Goal: Task Accomplishment & Management: Manage account settings

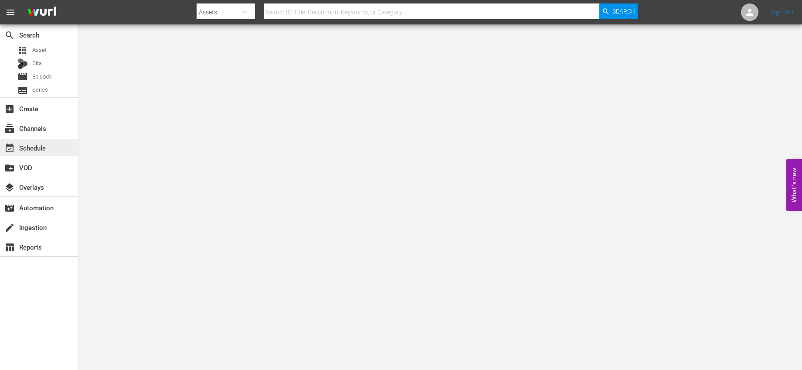
click at [27, 150] on div "event_available Schedule" at bounding box center [24, 147] width 49 height 8
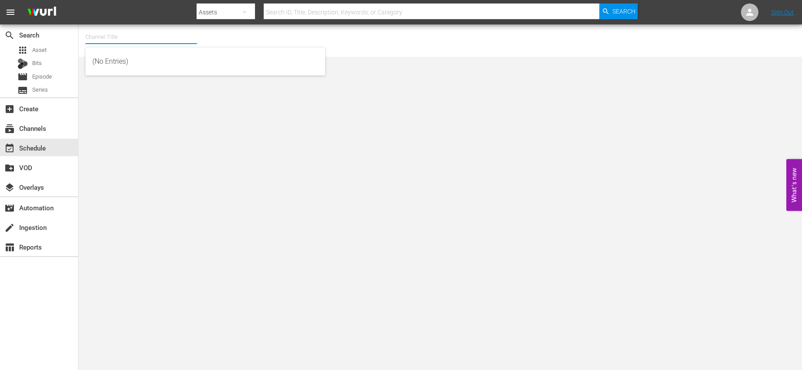
click at [146, 34] on input "text" at bounding box center [141, 37] width 112 height 21
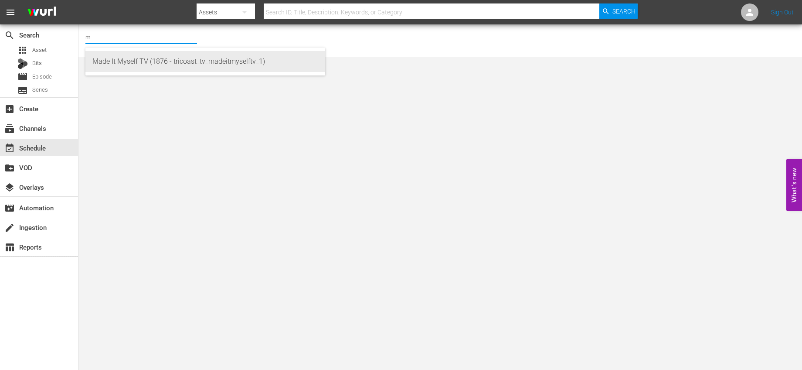
click at [131, 56] on div "Made It Myself TV (1876 - tricoast_tv_madeitmyselftv_1)" at bounding box center [205, 61] width 226 height 21
type input "Made It Myself TV (1876 - tricoast_tv_madeitmyselftv_1)"
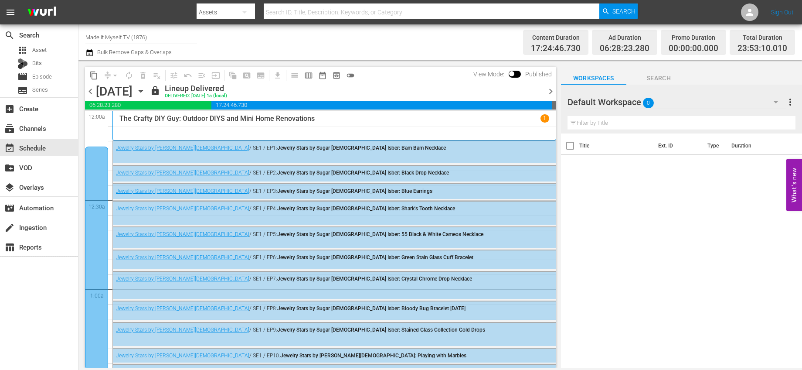
click at [146, 87] on icon "button" at bounding box center [141, 91] width 10 height 10
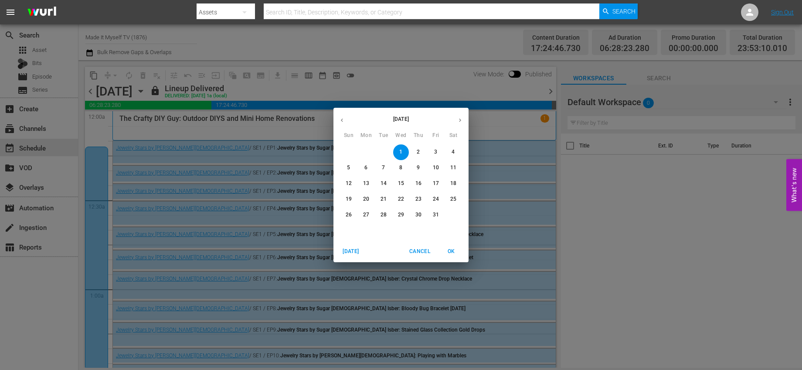
click at [365, 166] on p "6" at bounding box center [365, 167] width 3 height 7
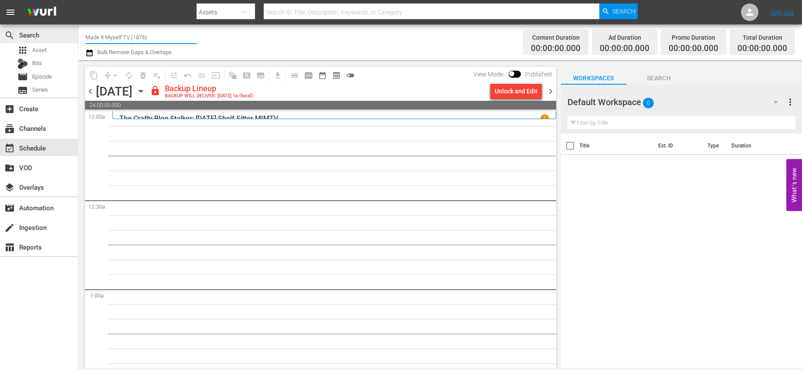
drag, startPoint x: 153, startPoint y: 37, endPoint x: 32, endPoint y: 28, distance: 120.7
click at [78, 0] on div "search Search apps Asset Bits movie Episode subtitles Series add_box Create sub…" at bounding box center [440, 0] width 724 height 0
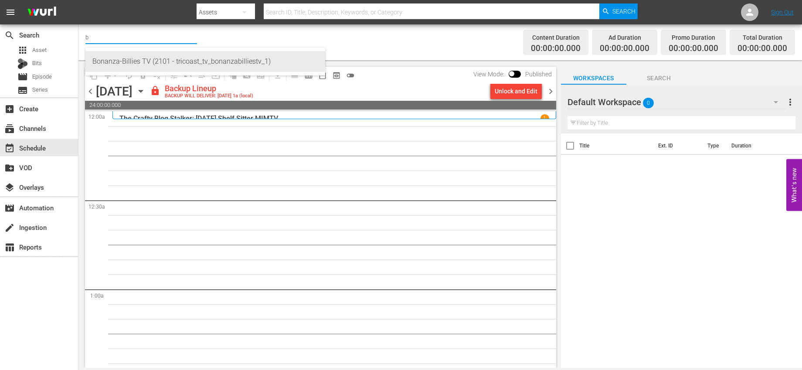
click at [129, 53] on div "Bonanza-Billies TV (2101 - tricoast_tv_bonanzabilliestv_1)" at bounding box center [205, 61] width 226 height 21
type input "Bonanza-Billies TV (2101 - tricoast_tv_bonanzabilliestv_1)"
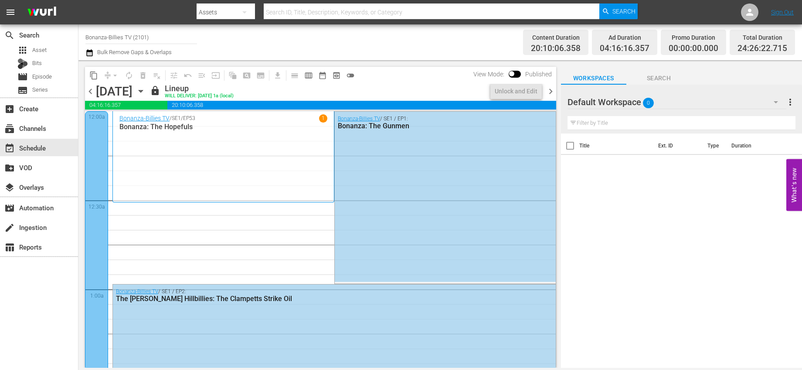
click at [146, 90] on icon "button" at bounding box center [141, 91] width 10 height 10
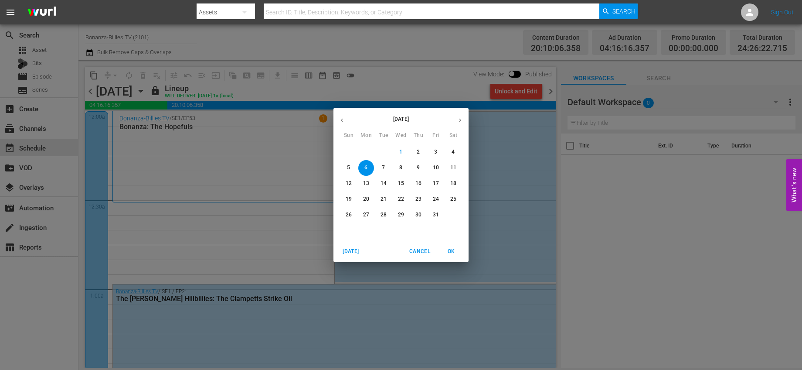
click at [465, 121] on button "button" at bounding box center [460, 120] width 17 height 17
click at [452, 150] on p "1" at bounding box center [453, 151] width 3 height 7
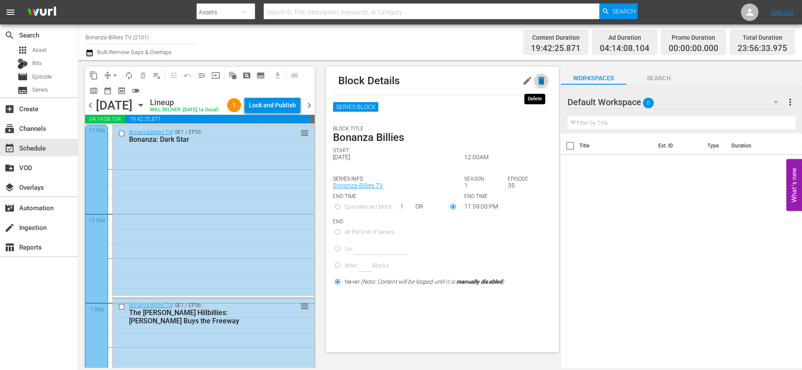
click at [538, 81] on icon "button" at bounding box center [541, 81] width 6 height 8
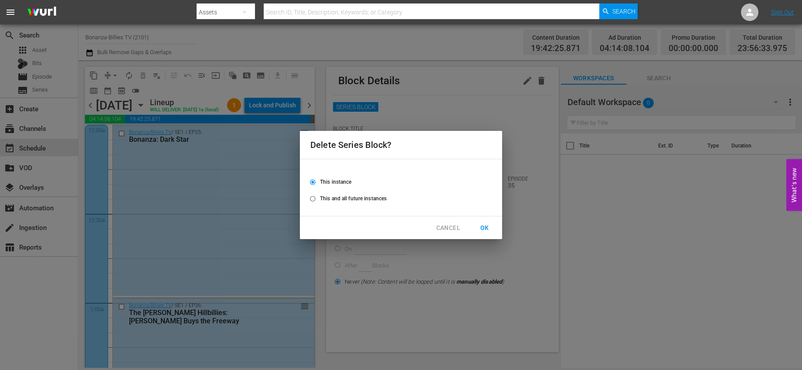
click at [366, 199] on span "This and all future instances" at bounding box center [353, 198] width 67 height 8
click at [320, 199] on input "This and all future instances" at bounding box center [313, 200] width 14 height 14
radio input "true"
click at [487, 227] on span "OK" at bounding box center [485, 227] width 14 height 11
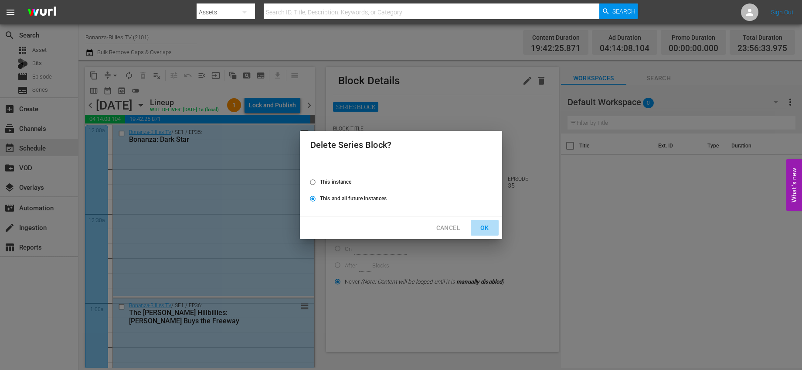
radio input "false"
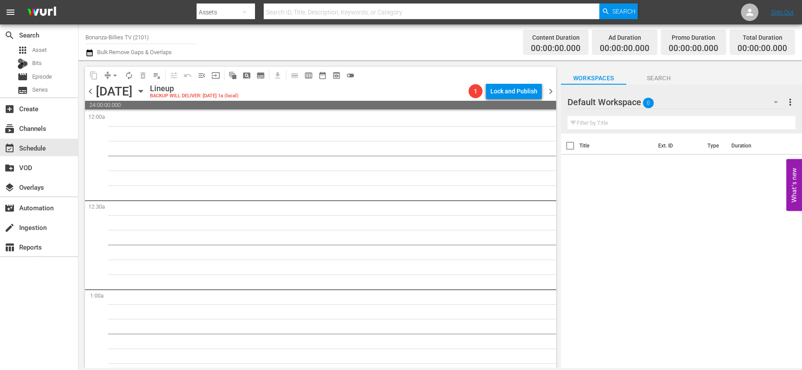
click at [92, 92] on span "chevron_left" at bounding box center [90, 91] width 11 height 11
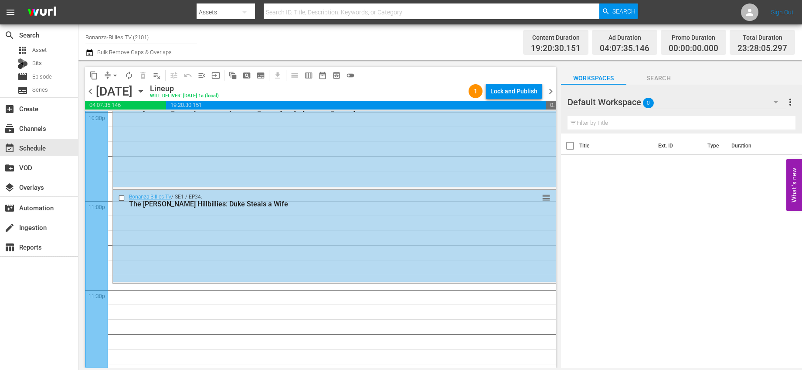
scroll to position [4012, 0]
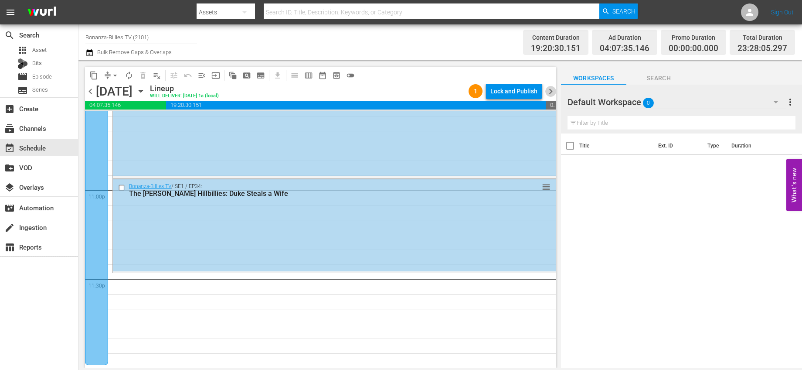
click at [551, 95] on span "chevron_right" at bounding box center [550, 91] width 11 height 11
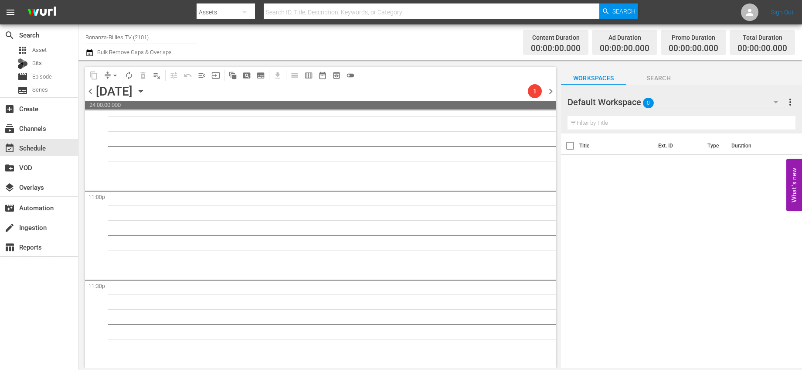
scroll to position [4012, 0]
click at [87, 94] on span "chevron_left" at bounding box center [90, 91] width 11 height 11
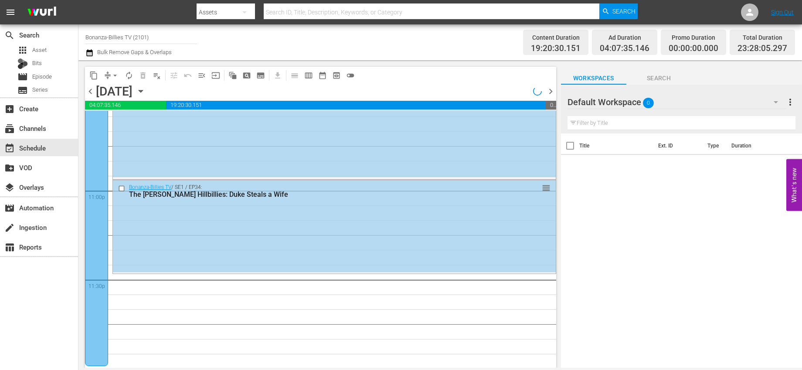
scroll to position [4012, 0]
click at [551, 92] on span "chevron_right" at bounding box center [550, 91] width 11 height 11
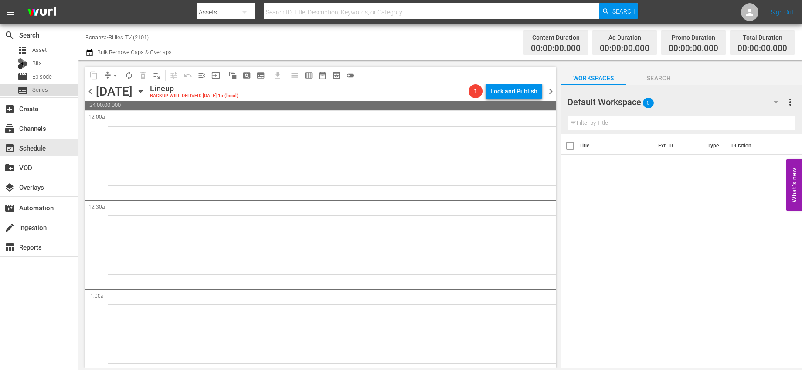
click at [44, 92] on span "Series" at bounding box center [40, 89] width 16 height 9
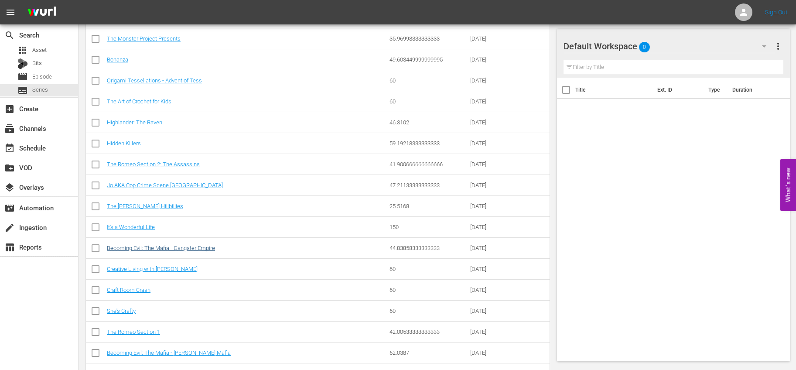
scroll to position [279, 0]
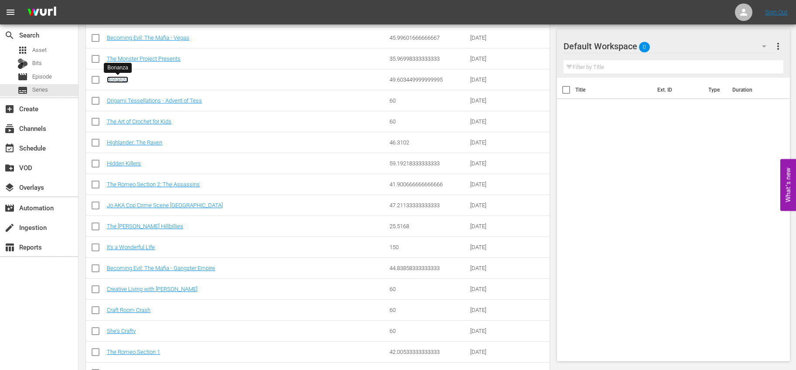
click at [117, 77] on link "Bonanza" at bounding box center [117, 79] width 21 height 7
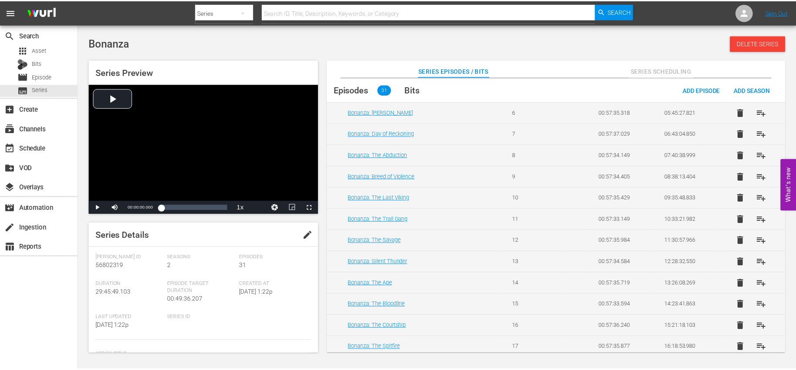
scroll to position [244, 0]
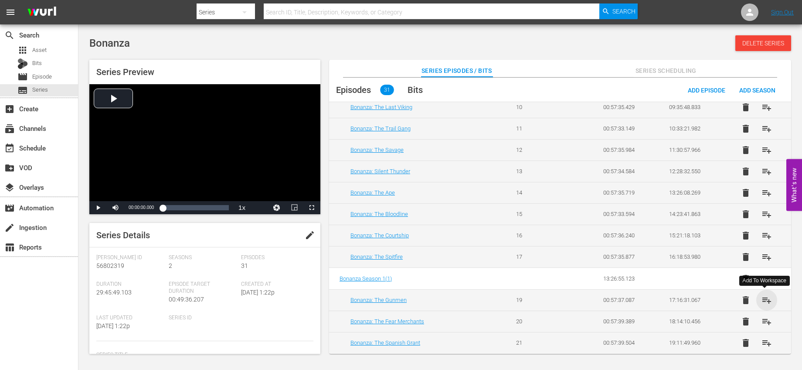
click at [765, 301] on span "playlist_add" at bounding box center [767, 300] width 10 height 10
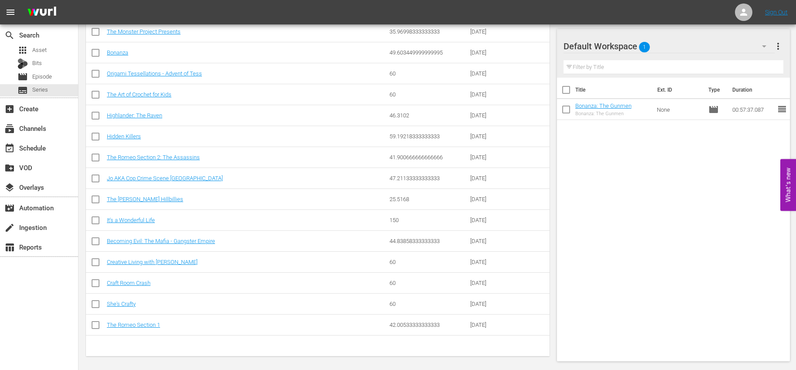
scroll to position [308, 0]
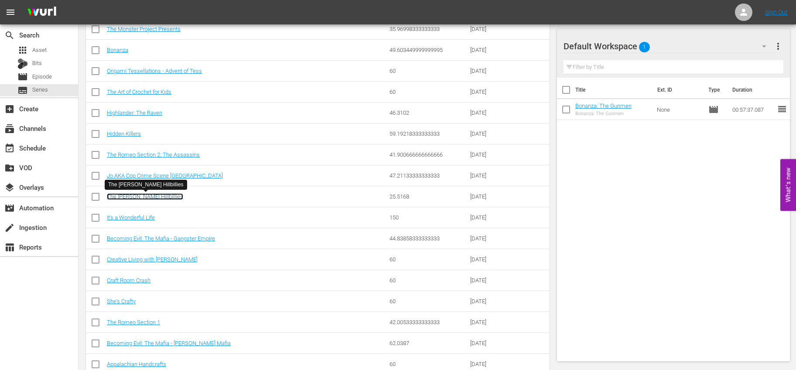
click at [155, 197] on link "The [PERSON_NAME] Hillbillies" at bounding box center [145, 196] width 76 height 7
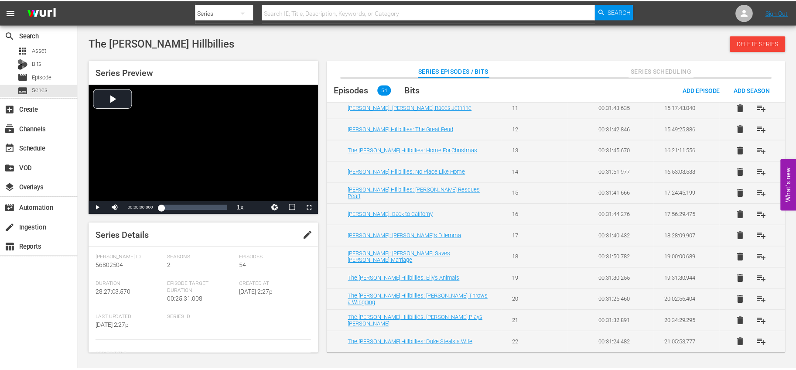
scroll to position [373, 0]
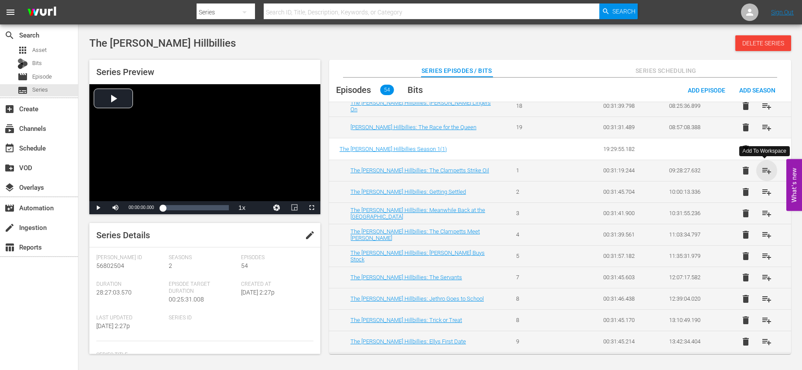
click at [767, 168] on span "playlist_add" at bounding box center [767, 170] width 10 height 10
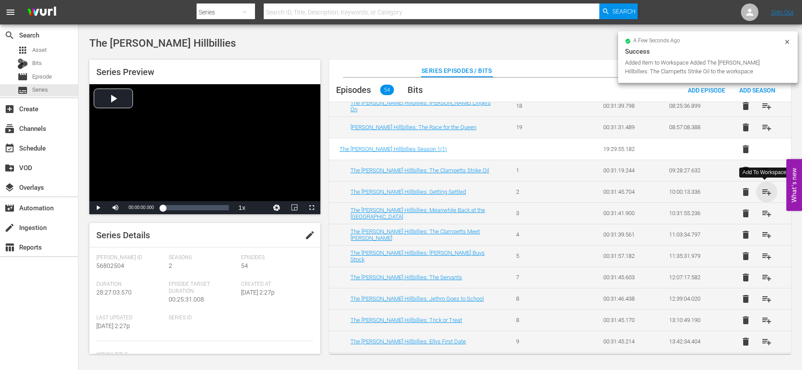
click at [765, 190] on span "playlist_add" at bounding box center [767, 192] width 10 height 10
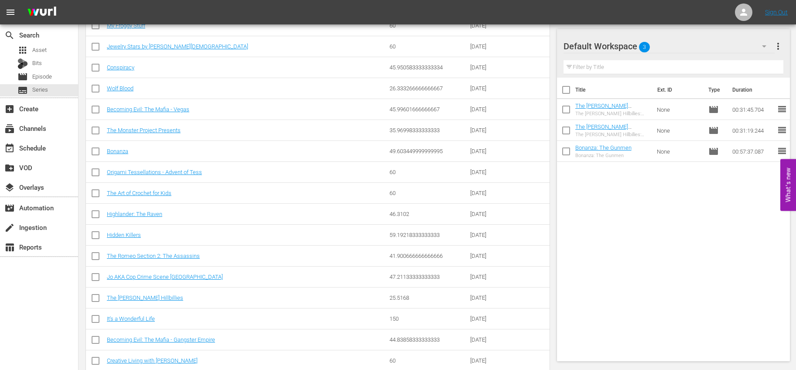
scroll to position [200, 0]
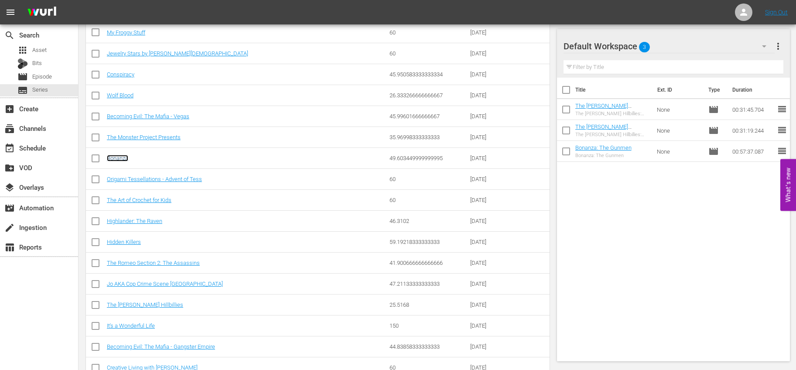
click at [123, 159] on link "Bonanza" at bounding box center [117, 158] width 21 height 7
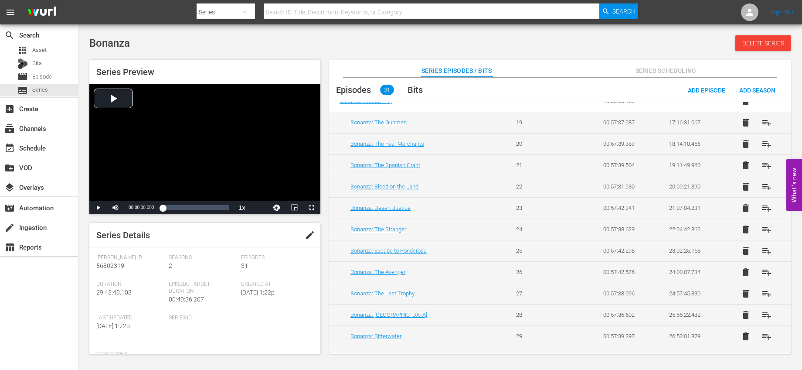
scroll to position [400, 0]
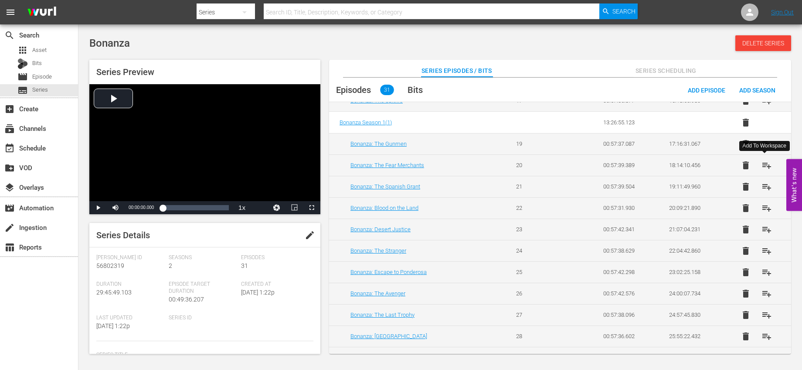
click at [764, 160] on span "playlist_add" at bounding box center [767, 165] width 10 height 10
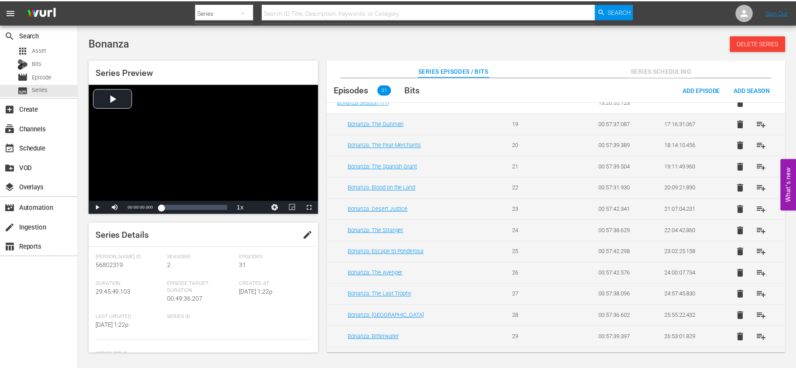
scroll to position [479, 0]
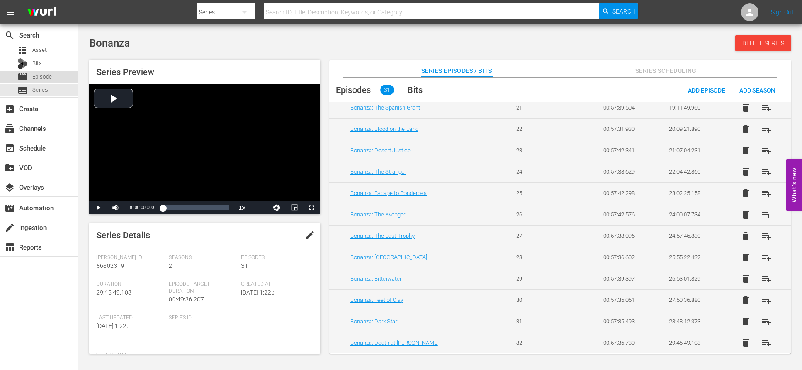
click at [32, 75] on span "Episode" at bounding box center [42, 76] width 20 height 9
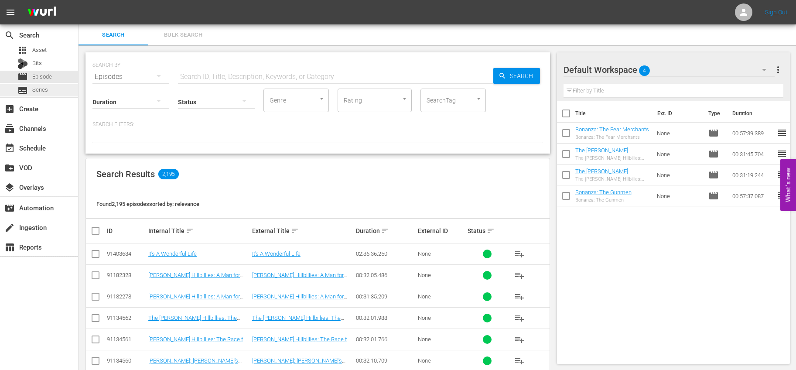
click at [54, 88] on div "subtitles Series" at bounding box center [39, 90] width 78 height 12
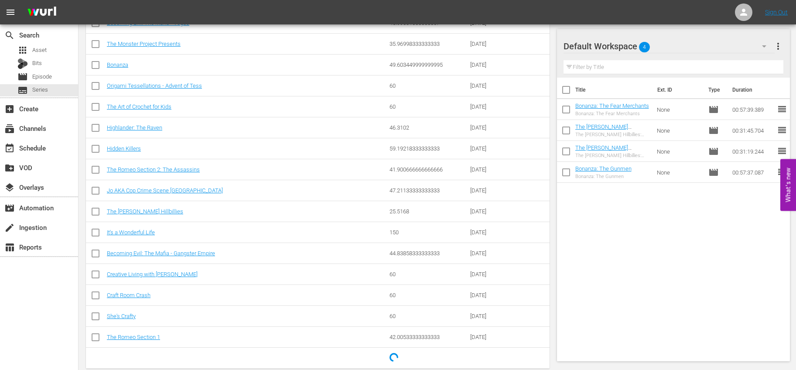
scroll to position [283, 0]
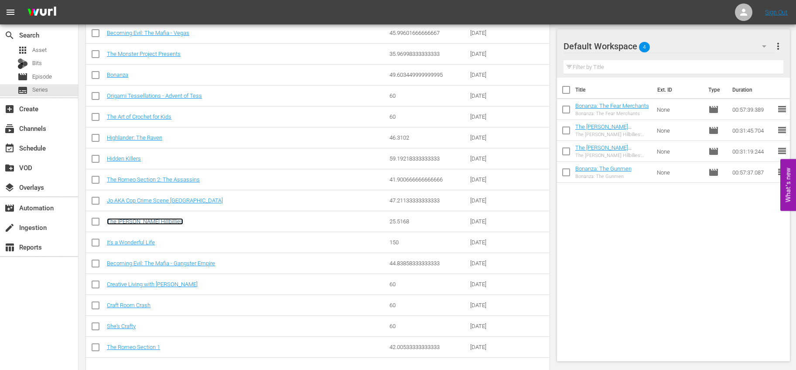
click at [137, 219] on link "The [PERSON_NAME] Hillbillies" at bounding box center [145, 221] width 76 height 7
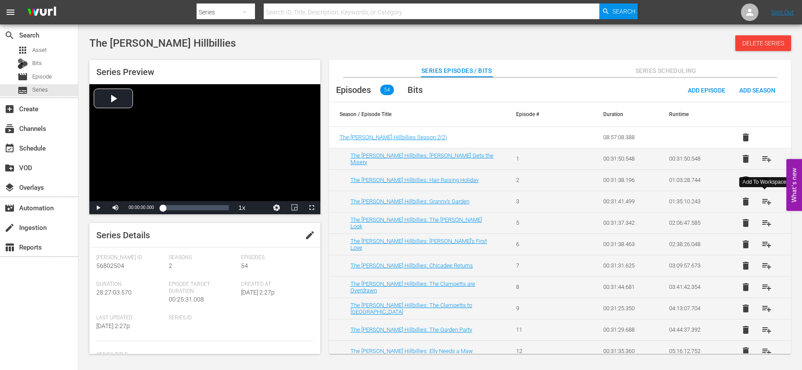
click at [766, 203] on span "playlist_add" at bounding box center [767, 201] width 10 height 10
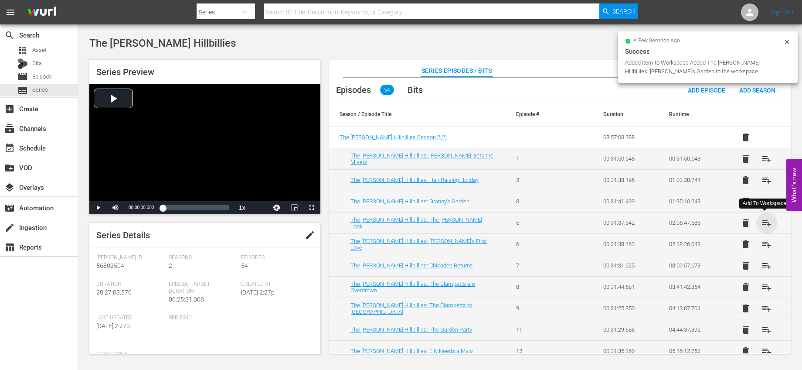
click at [767, 223] on span "playlist_add" at bounding box center [767, 223] width 10 height 10
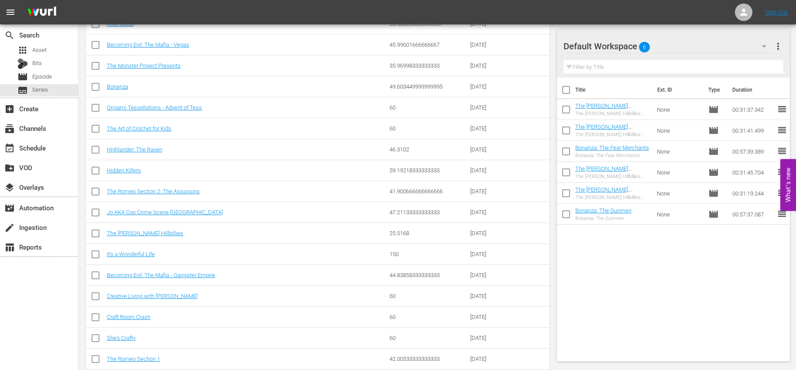
scroll to position [231, 0]
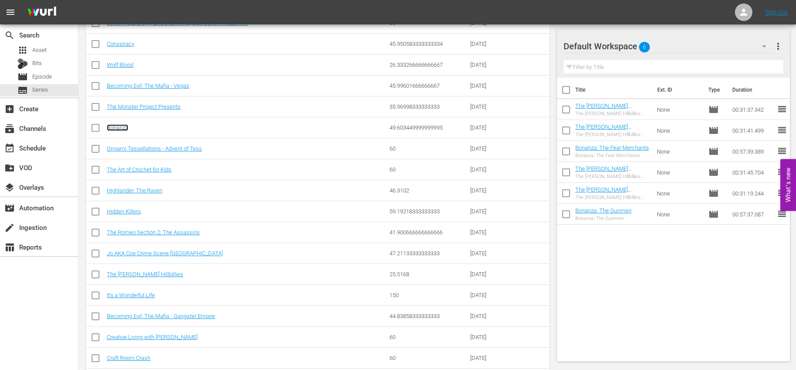
click at [118, 126] on link "Bonanza" at bounding box center [117, 127] width 21 height 7
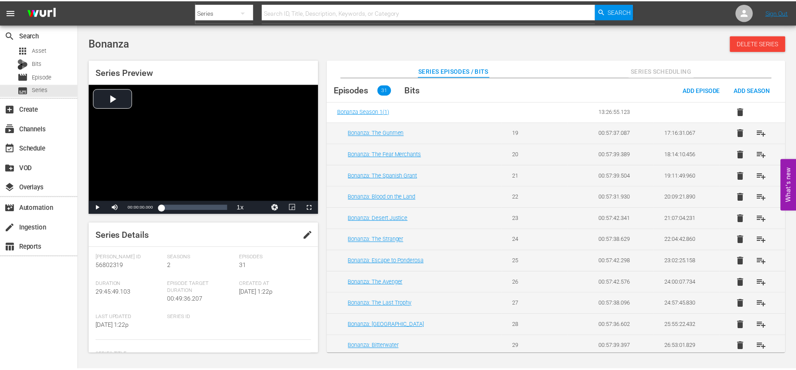
scroll to position [410, 0]
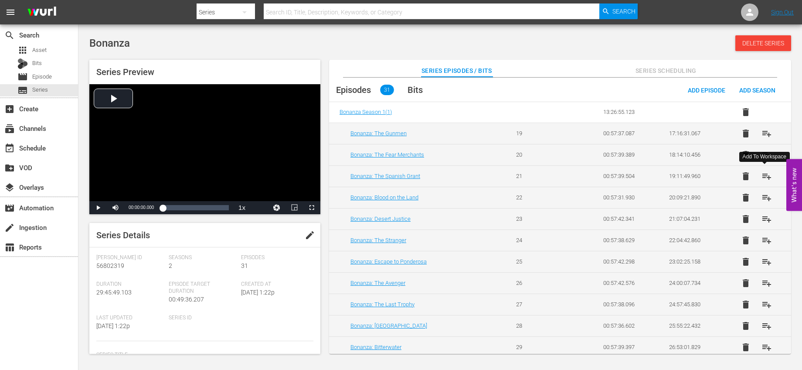
click at [765, 176] on span "playlist_add" at bounding box center [767, 176] width 10 height 10
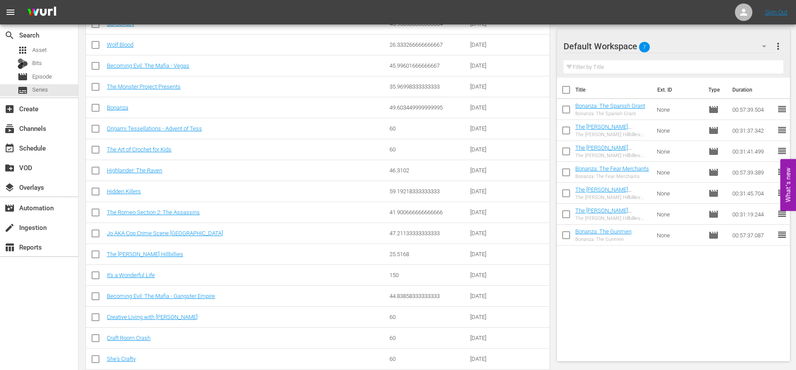
scroll to position [308, 0]
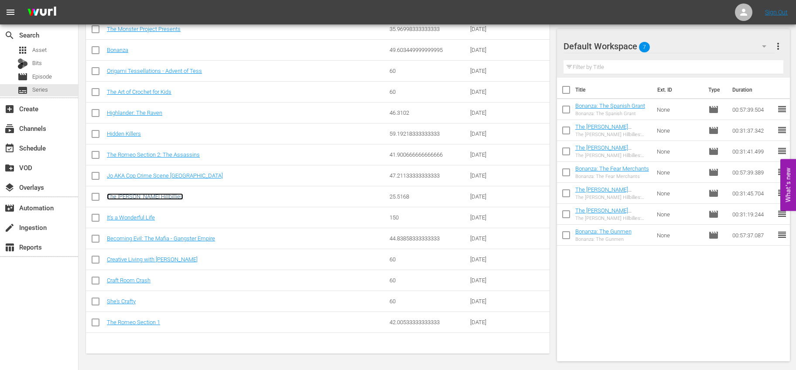
click at [150, 195] on link "The [PERSON_NAME] Hillbillies" at bounding box center [145, 196] width 76 height 7
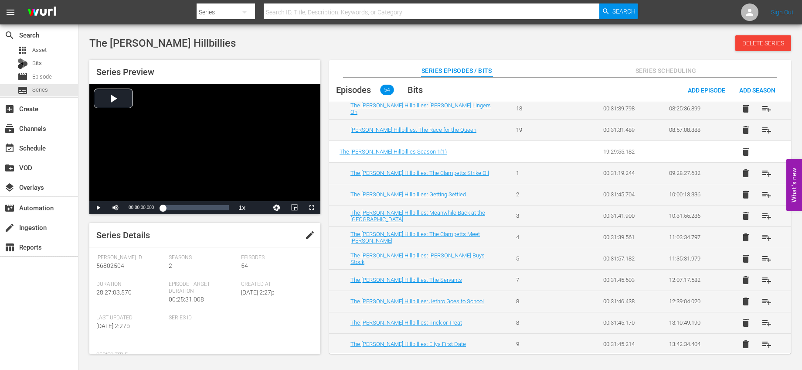
scroll to position [419, 0]
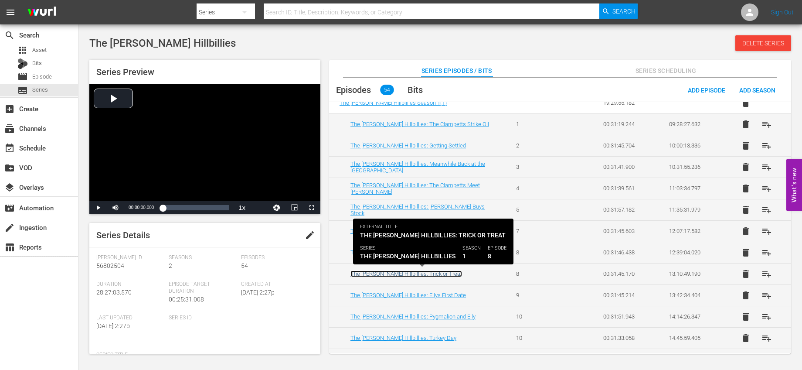
click at [429, 273] on link "The [PERSON_NAME] Hillbillies: Trick or Treat" at bounding box center [406, 273] width 112 height 7
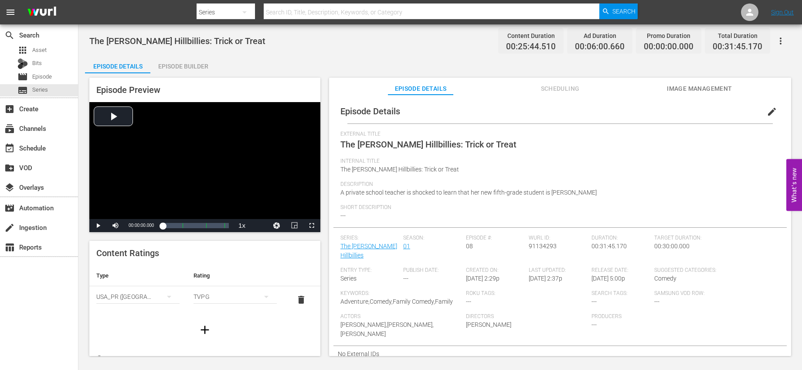
click at [767, 108] on span "edit" at bounding box center [772, 111] width 10 height 10
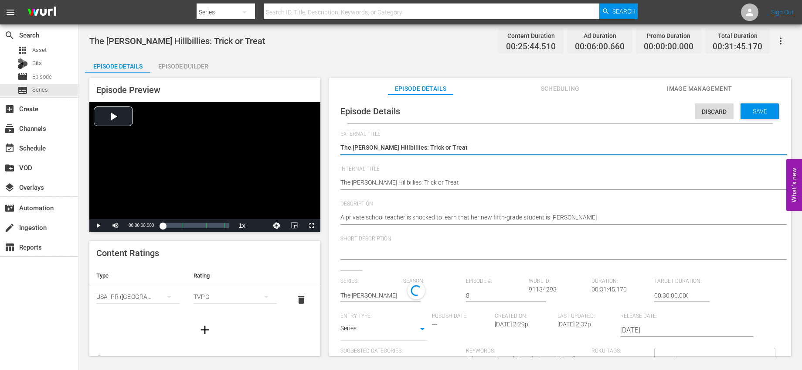
click at [486, 290] on input "8" at bounding box center [495, 295] width 58 height 21
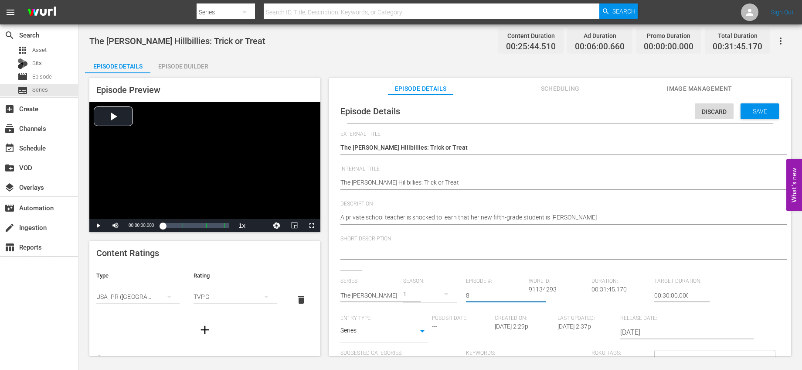
drag, startPoint x: 477, startPoint y: 293, endPoint x: 464, endPoint y: 293, distance: 13.1
click at [466, 293] on input "8" at bounding box center [495, 295] width 58 height 21
type input "6"
click at [502, 271] on div "External Title The [PERSON_NAME] Hillbillies: Trick or Treat The [PERSON_NAME] …" at bounding box center [559, 300] width 439 height 339
click at [761, 103] on div "Save" at bounding box center [760, 111] width 38 height 16
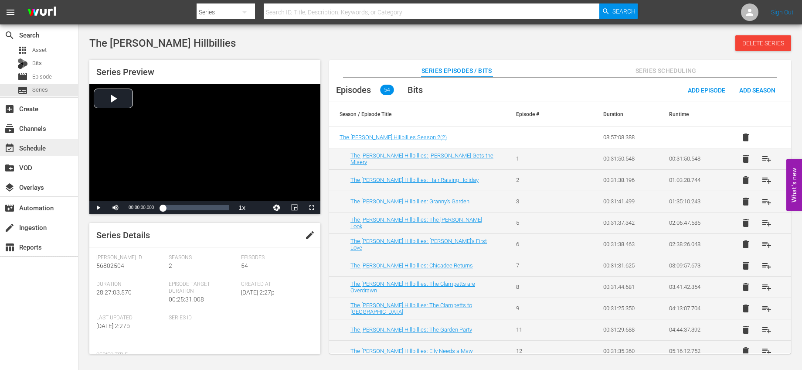
click at [50, 143] on div "event_available Schedule" at bounding box center [39, 147] width 78 height 17
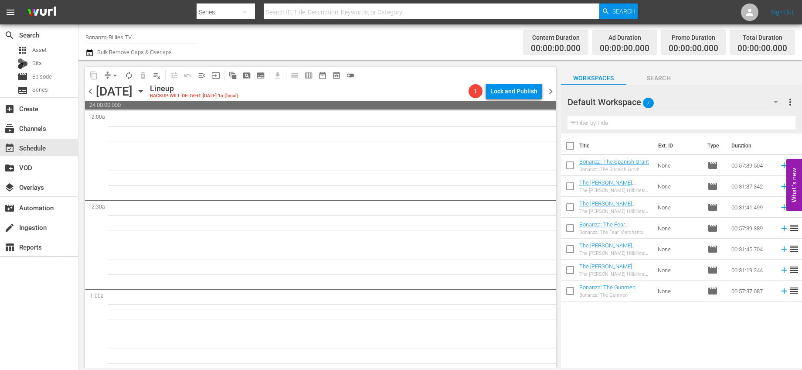
click at [572, 143] on input "checkbox" at bounding box center [570, 147] width 18 height 18
checkbox input "true"
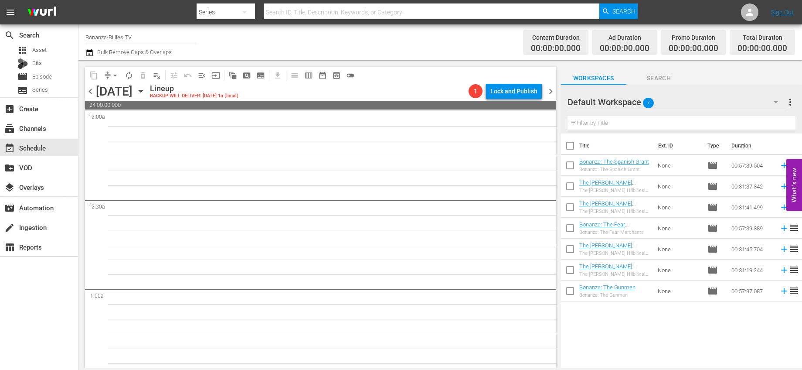
checkbox input "true"
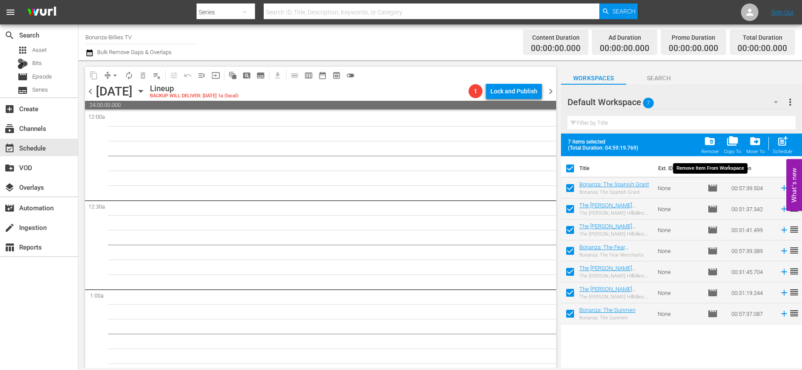
click at [713, 139] on span "folder_delete" at bounding box center [710, 141] width 12 height 12
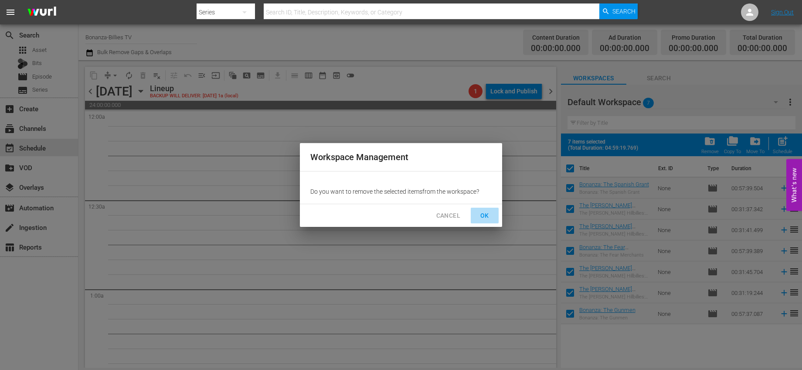
click at [485, 214] on span "OK" at bounding box center [485, 215] width 14 height 11
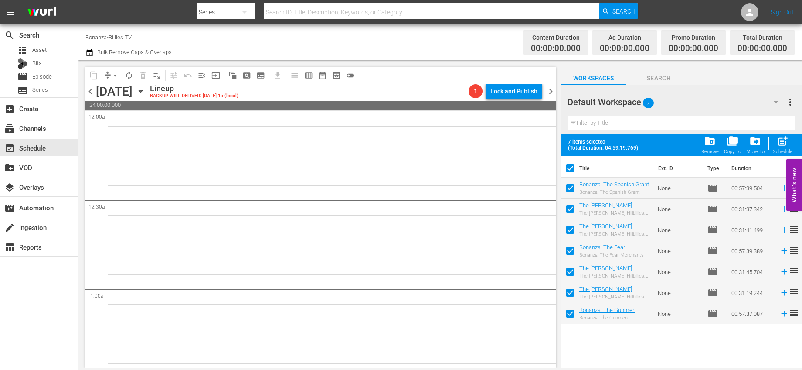
checkbox input "false"
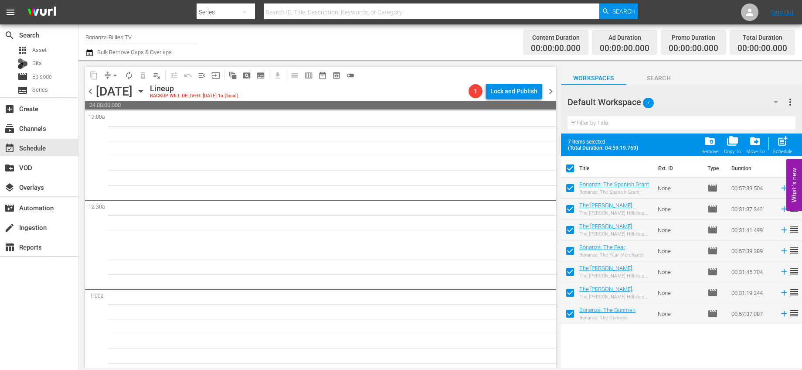
checkbox input "false"
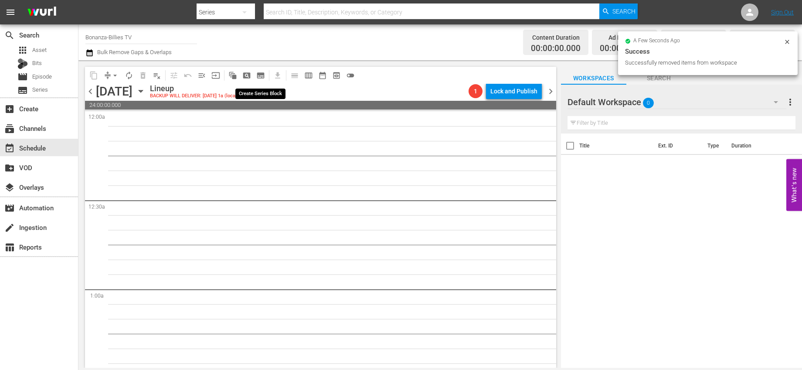
click at [261, 74] on span "subtitles_outlined" at bounding box center [260, 75] width 9 height 9
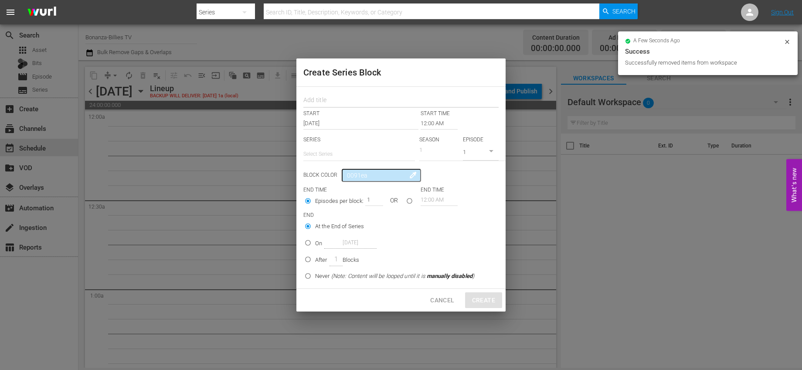
click at [351, 98] on input "text" at bounding box center [400, 101] width 195 height 14
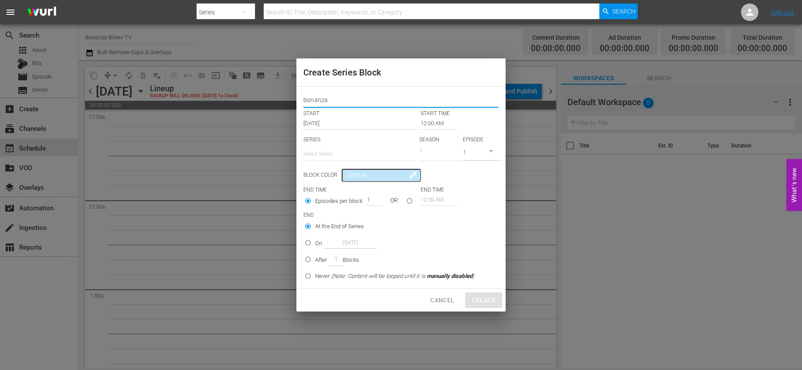
type input "bonanza"
click at [372, 85] on div "Create Series Block" at bounding box center [400, 72] width 209 height 28
click at [361, 157] on input "text" at bounding box center [359, 153] width 112 height 21
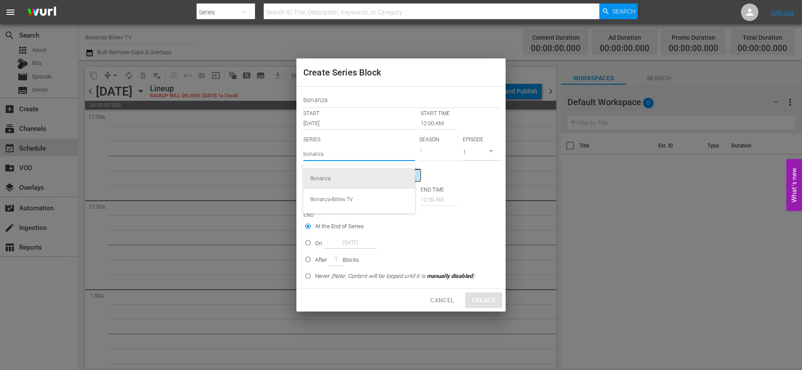
click at [361, 180] on div "Bonanza" at bounding box center [359, 178] width 98 height 21
type input "Bonanza"
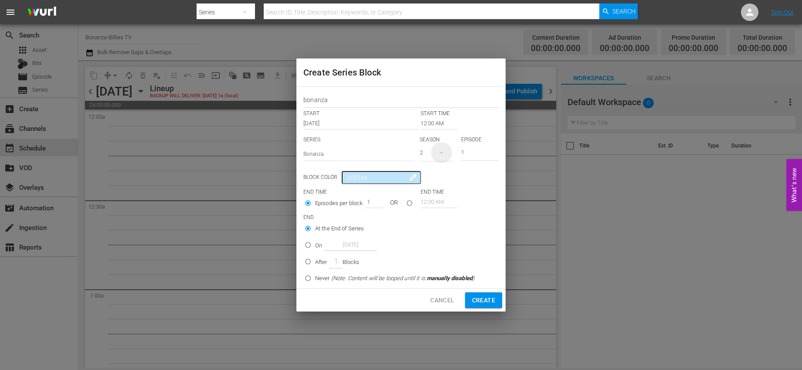
click at [441, 155] on icon "button" at bounding box center [441, 152] width 10 height 10
click at [437, 184] on span "1" at bounding box center [441, 189] width 42 height 14
click at [407, 205] on input "seriesBlockEndTime" at bounding box center [409, 204] width 14 height 14
radio input "true"
click at [425, 201] on input "12:00 AM" at bounding box center [439, 202] width 37 height 12
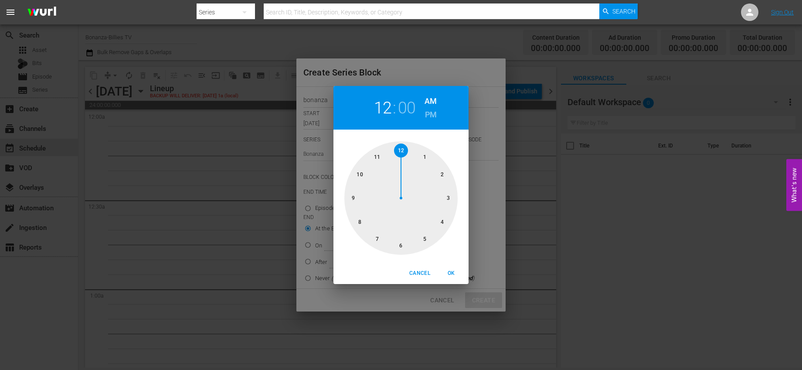
click at [379, 155] on div at bounding box center [400, 197] width 113 height 113
click at [393, 152] on div at bounding box center [400, 197] width 113 height 113
click at [395, 152] on div at bounding box center [400, 197] width 113 height 113
click at [430, 113] on h6 "PM" at bounding box center [431, 115] width 12 height 14
click at [447, 269] on span "OK" at bounding box center [451, 273] width 21 height 9
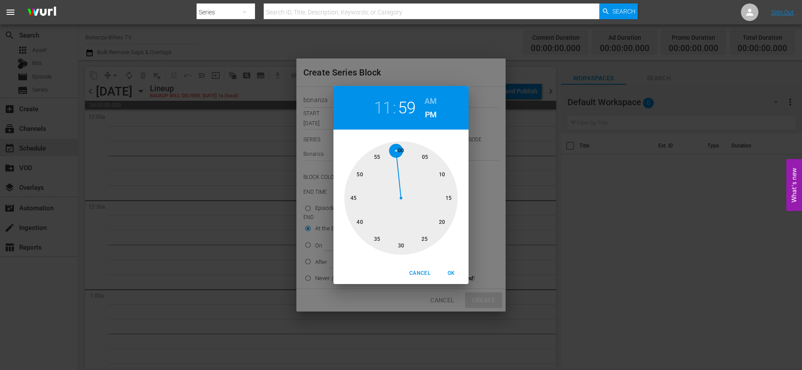
type input "11:59 PM"
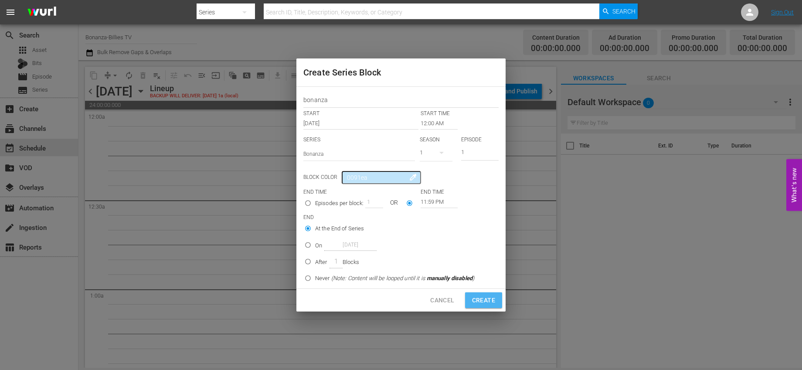
click at [486, 299] on span "Create" at bounding box center [483, 300] width 23 height 11
radio input "true"
type input "12:00 AM"
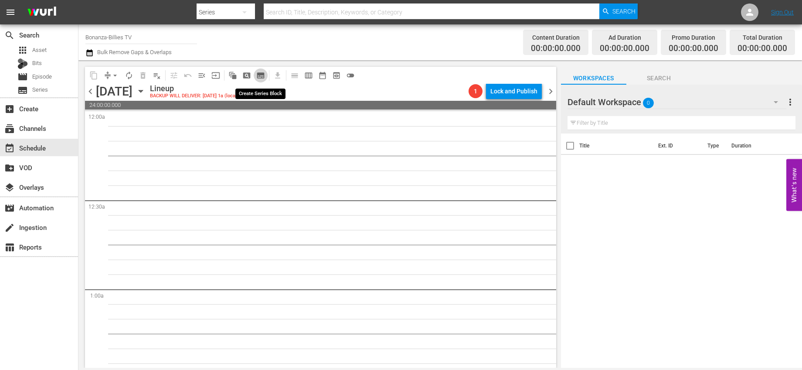
click at [259, 75] on span "subtitles_outlined" at bounding box center [260, 75] width 9 height 9
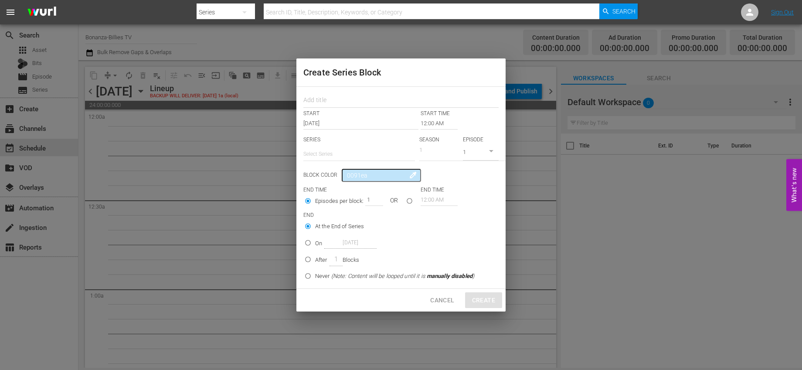
click at [342, 92] on div at bounding box center [400, 98] width 195 height 17
click at [343, 100] on input "text" at bounding box center [400, 101] width 195 height 14
type input "bonanza"
click at [343, 150] on input "text" at bounding box center [359, 153] width 112 height 21
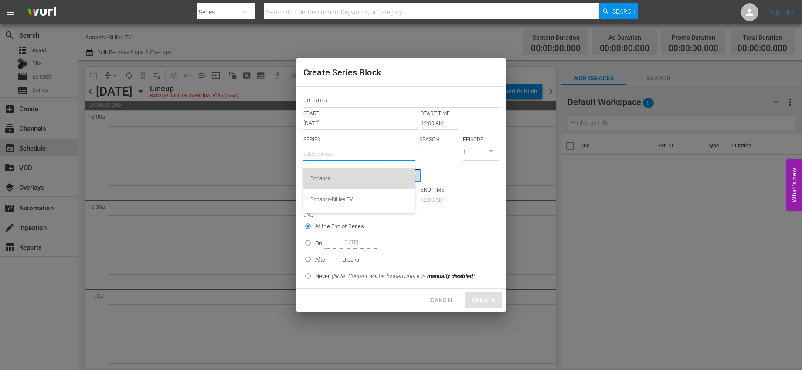
click at [331, 173] on div "Bonanza" at bounding box center [359, 178] width 98 height 21
type input "Bonanza"
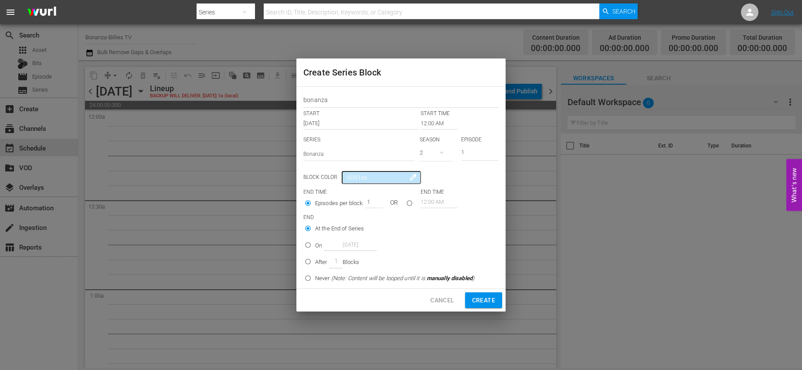
click at [429, 155] on div "2" at bounding box center [436, 152] width 33 height 24
click at [436, 187] on div "1" at bounding box center [432, 189] width 24 height 9
click at [467, 156] on input "1" at bounding box center [479, 153] width 37 height 14
type input "19"
click at [473, 175] on div "Block Color 0091ea colorize" at bounding box center [400, 177] width 195 height 13
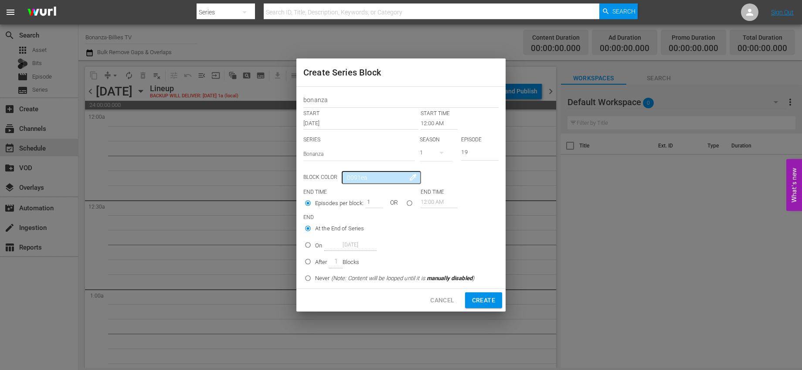
click at [404, 202] on input "seriesBlockEndTime" at bounding box center [409, 204] width 14 height 14
radio input "true"
click at [428, 205] on input "12:00 AM" at bounding box center [439, 202] width 37 height 12
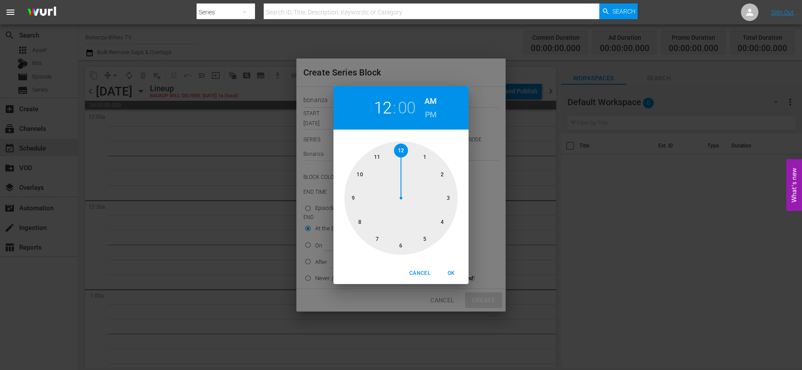
click at [379, 153] on div at bounding box center [400, 197] width 113 height 113
click at [394, 150] on div at bounding box center [400, 197] width 113 height 113
click at [435, 111] on h6 "PM" at bounding box center [431, 115] width 12 height 14
click at [450, 274] on span "OK" at bounding box center [451, 273] width 21 height 9
type input "11:59 PM"
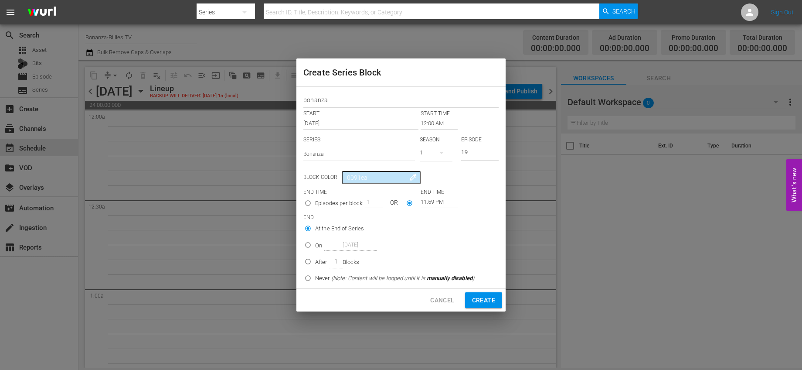
click at [347, 260] on p "Blocks" at bounding box center [351, 262] width 17 height 9
click at [315, 260] on input "After 1 Blocks" at bounding box center [308, 263] width 14 height 14
radio input "false"
radio input "true"
click at [323, 228] on span "At the End of Series" at bounding box center [339, 228] width 49 height 9
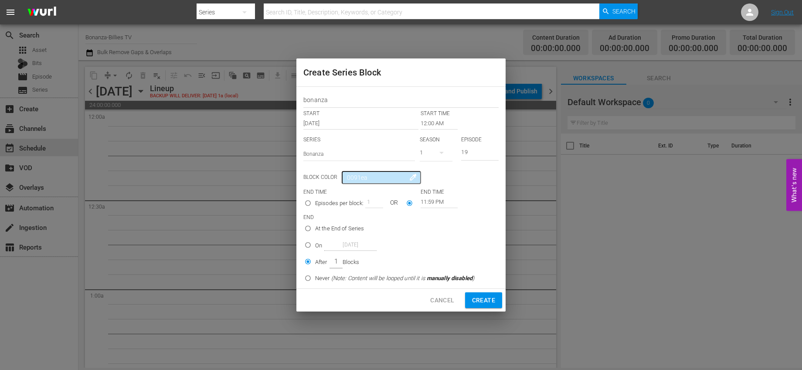
click at [315, 228] on input "At the End of Series" at bounding box center [308, 230] width 14 height 14
radio input "true"
click at [478, 295] on span "Create" at bounding box center [483, 300] width 23 height 11
type input "1"
radio input "true"
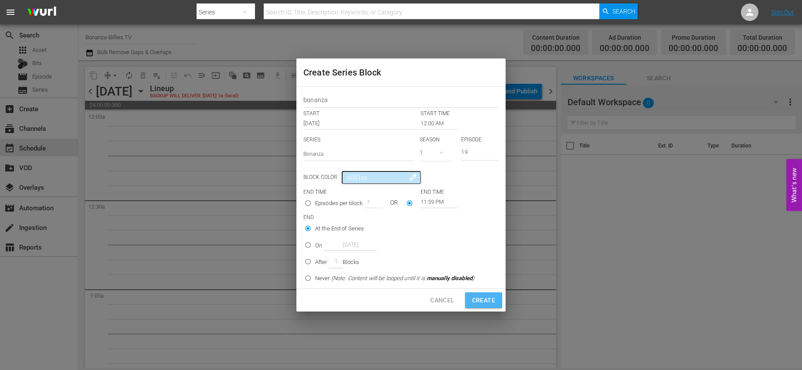
type input "12:00 AM"
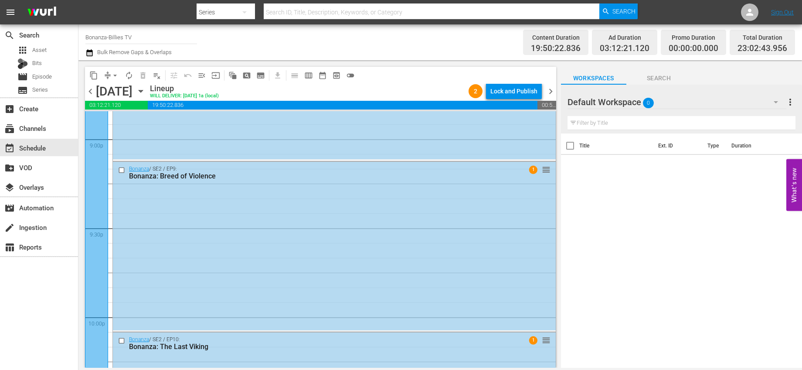
scroll to position [4012, 0]
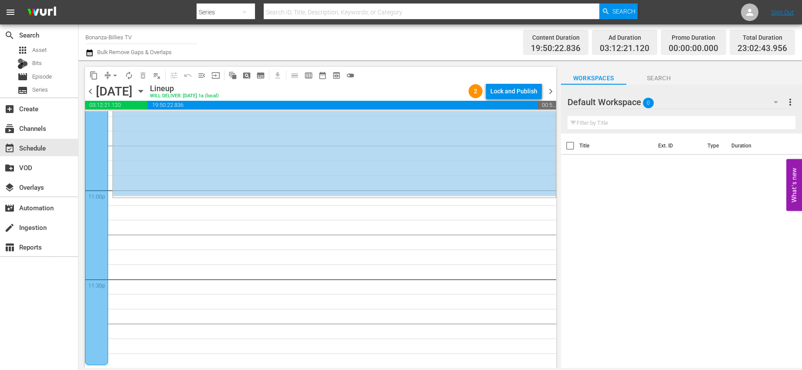
click at [551, 90] on span "chevron_right" at bounding box center [550, 91] width 11 height 11
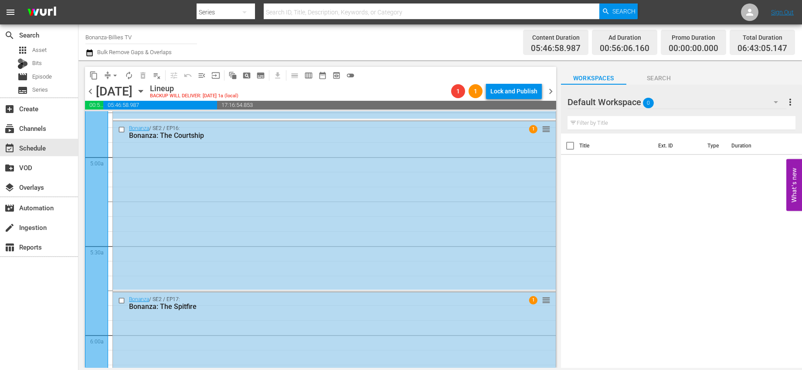
scroll to position [679, 0]
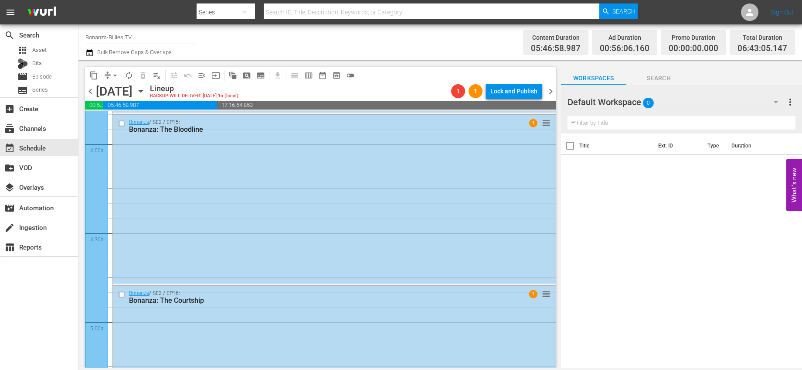
click at [546, 93] on span "chevron_right" at bounding box center [550, 91] width 11 height 11
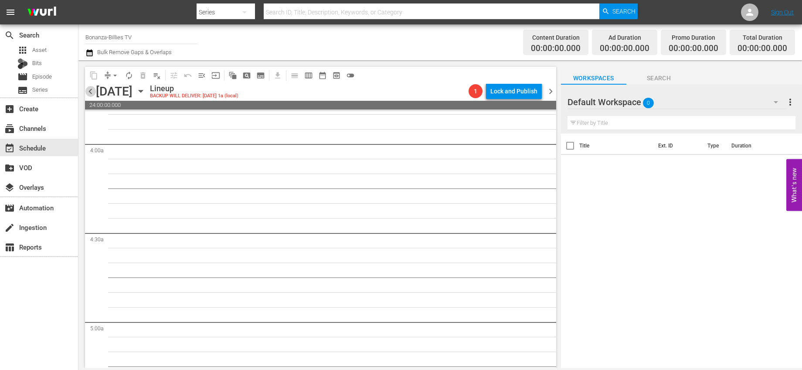
click at [88, 91] on span "chevron_left" at bounding box center [90, 91] width 11 height 11
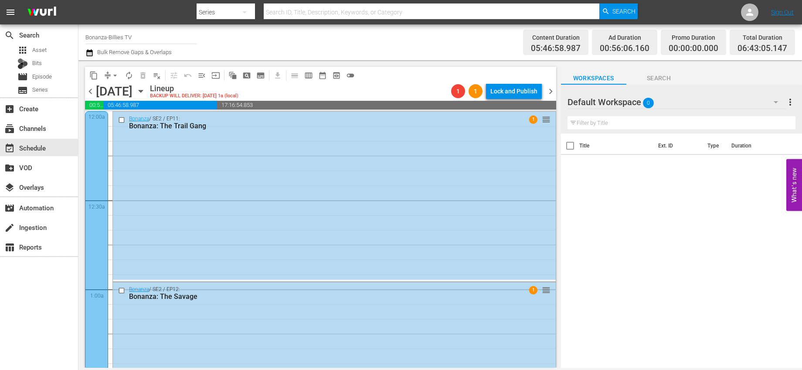
click at [549, 88] on span "chevron_right" at bounding box center [550, 91] width 11 height 11
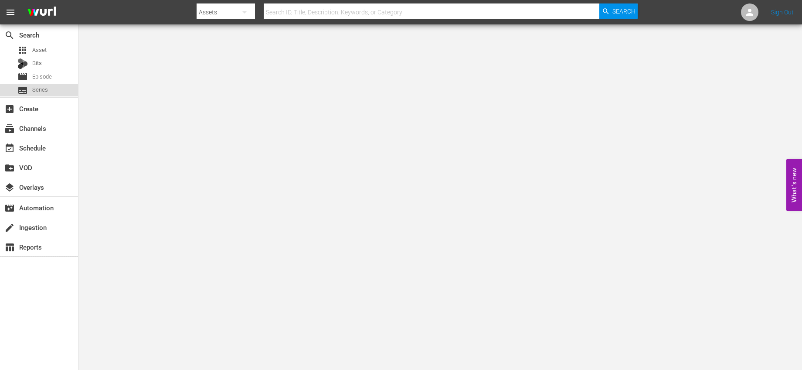
click at [41, 92] on span "Series" at bounding box center [40, 89] width 16 height 9
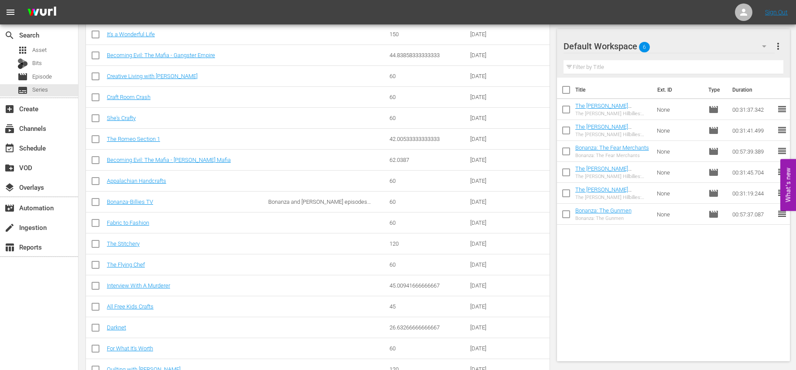
scroll to position [522, 0]
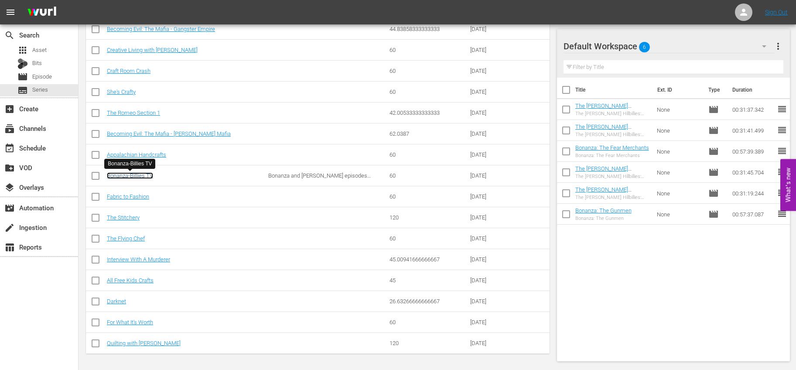
click at [150, 173] on link "Bonanza-Billies TV" at bounding box center [130, 175] width 46 height 7
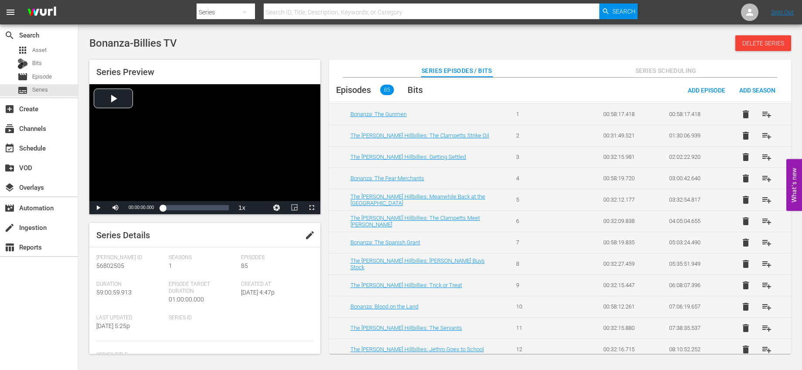
scroll to position [62, 0]
